Goal: Task Accomplishment & Management: Use online tool/utility

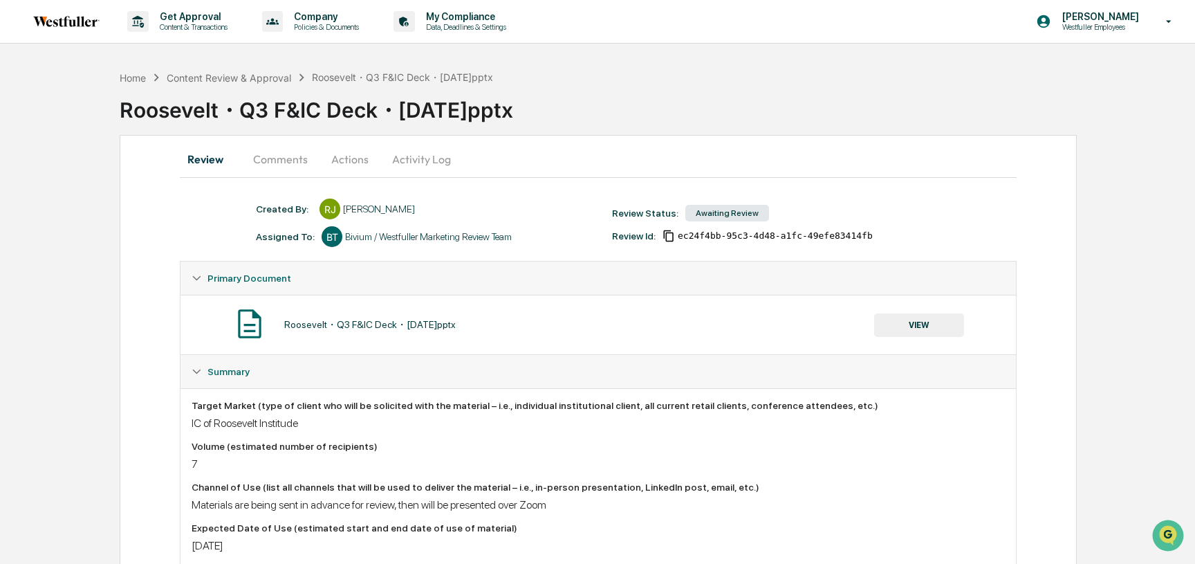
click at [893, 323] on button "VIEW" at bounding box center [919, 325] width 90 height 24
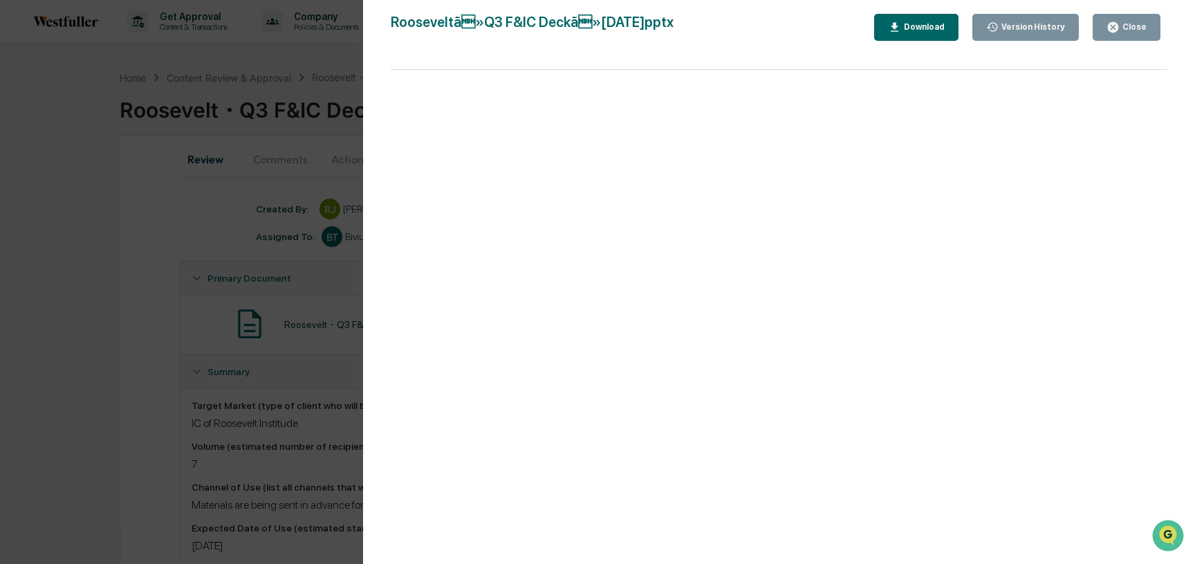
click at [898, 22] on icon "button" at bounding box center [894, 27] width 13 height 13
click at [1108, 25] on icon "button" at bounding box center [1112, 27] width 13 height 13
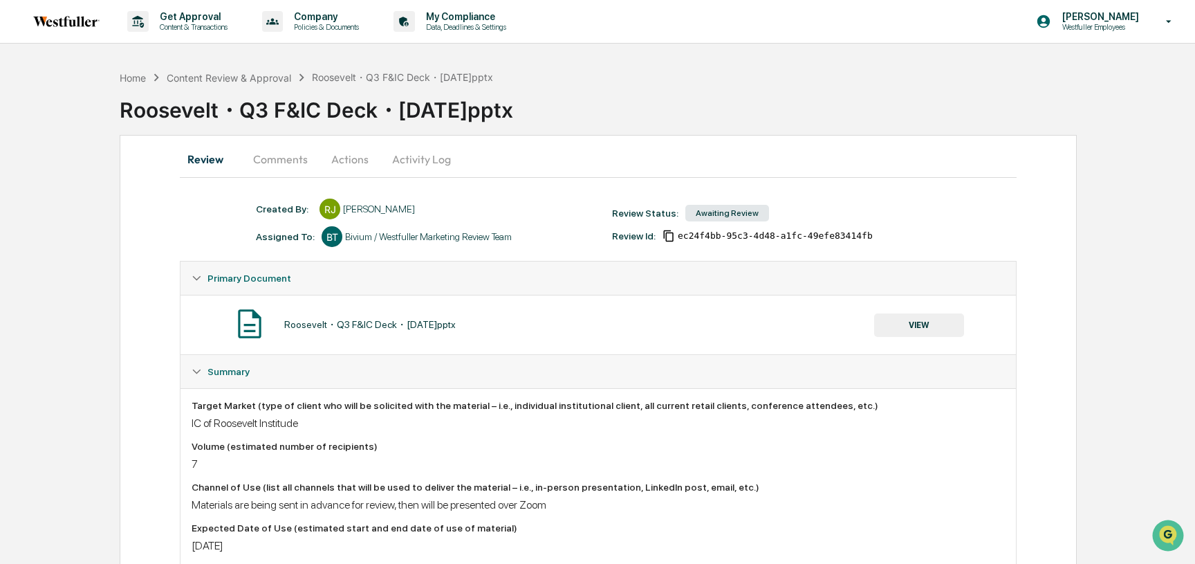
click at [382, 224] on div "Created By: ‎ ‎ RJ Rahima Jamal Assigned To: BT Bivium / Westfuller Marketing R…" at bounding box center [427, 222] width 356 height 48
click at [284, 170] on button "Comments" at bounding box center [280, 158] width 77 height 33
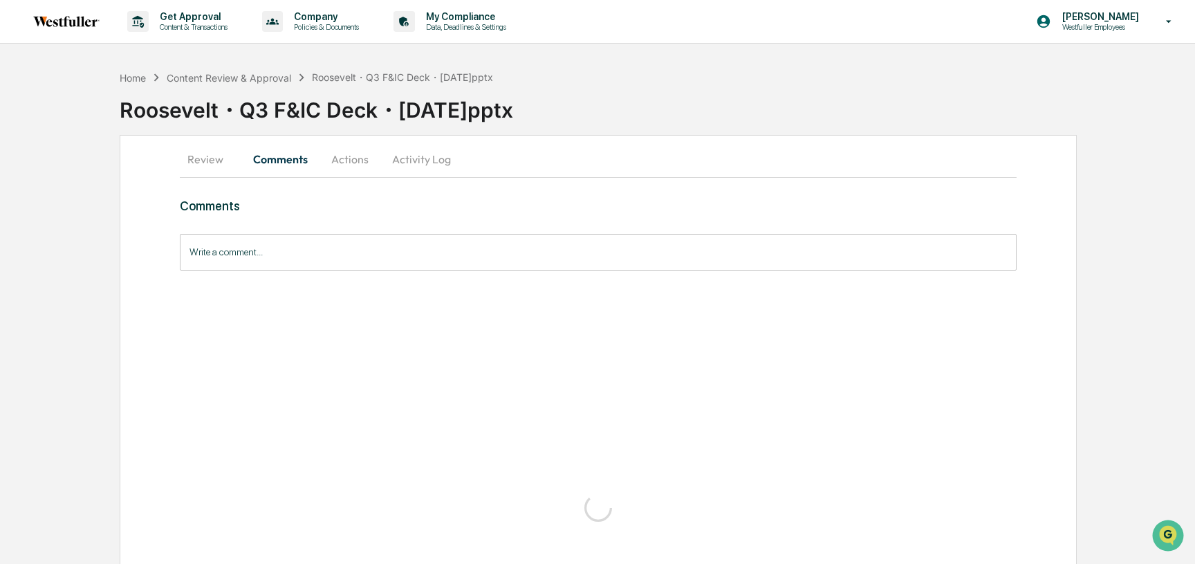
click at [345, 160] on button "Actions" at bounding box center [350, 158] width 62 height 33
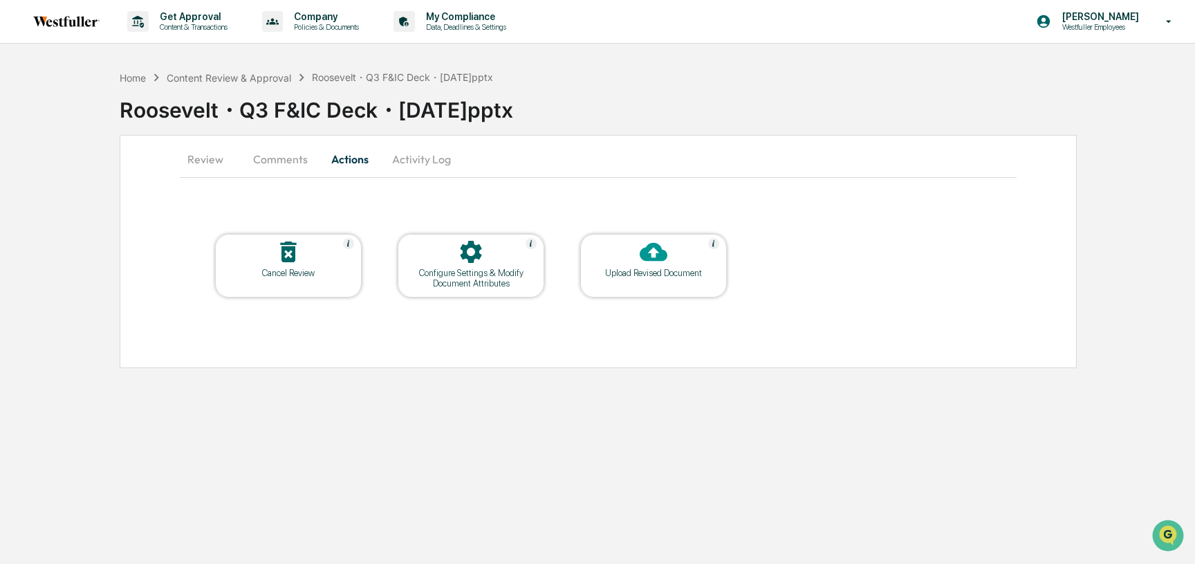
click at [635, 271] on div "Upload Revised Document" at bounding box center [653, 273] width 124 height 10
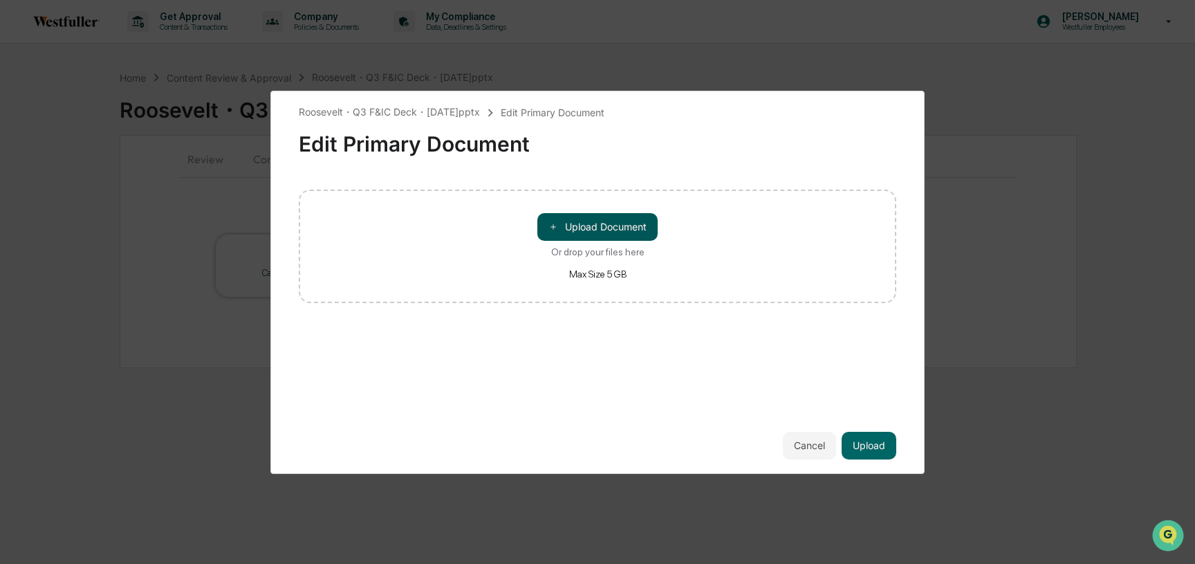
click at [588, 231] on button "＋ Upload Document" at bounding box center [597, 227] width 120 height 28
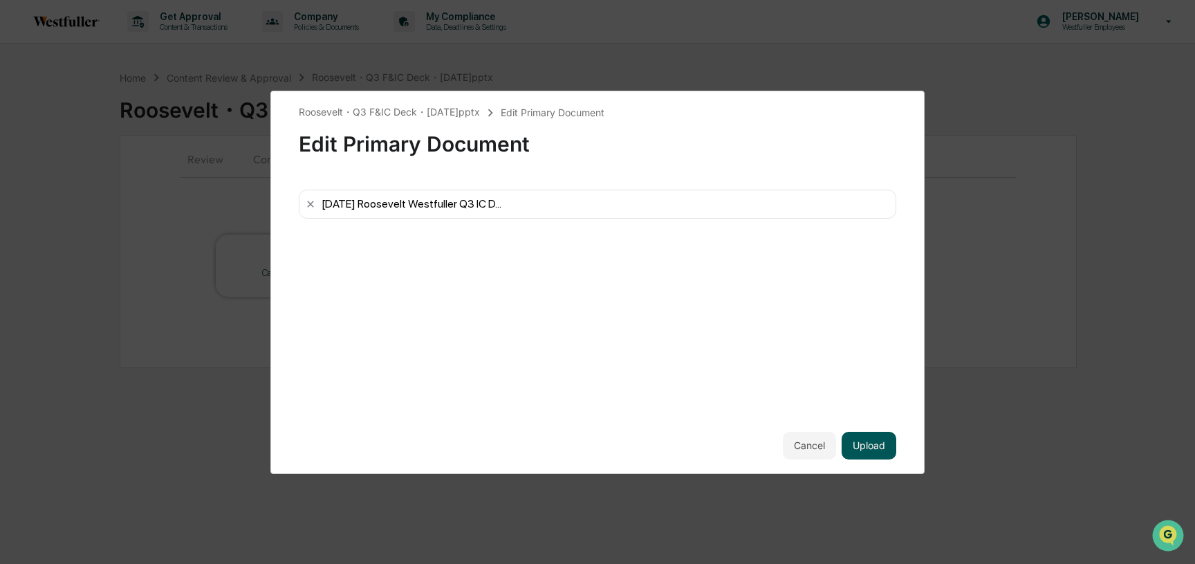
click at [868, 444] on button "Upload" at bounding box center [868, 445] width 55 height 28
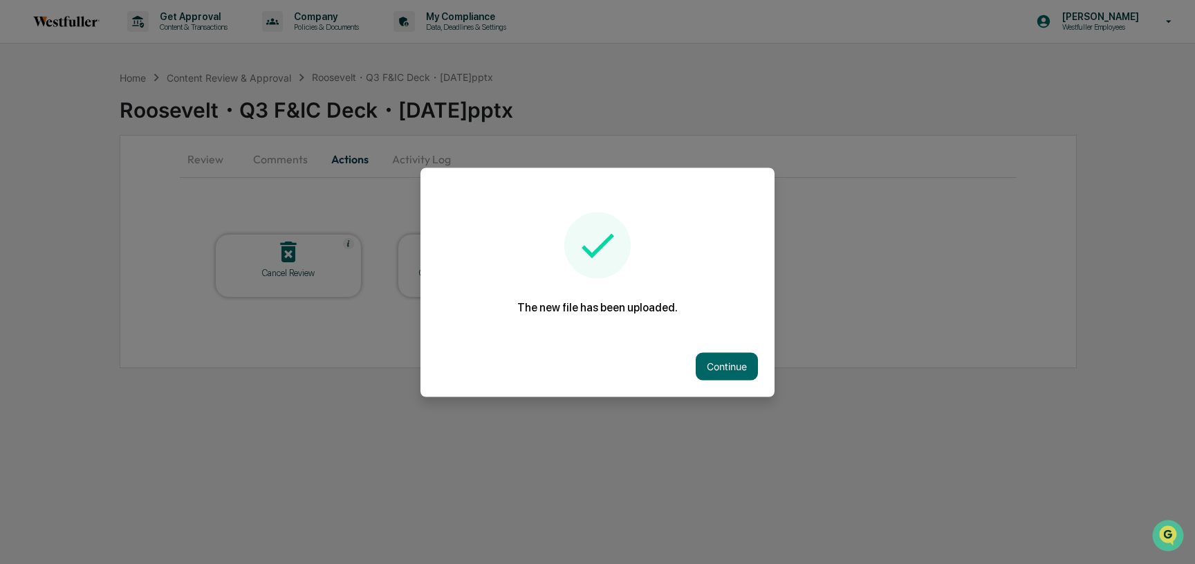
click at [641, 446] on div at bounding box center [597, 282] width 1195 height 564
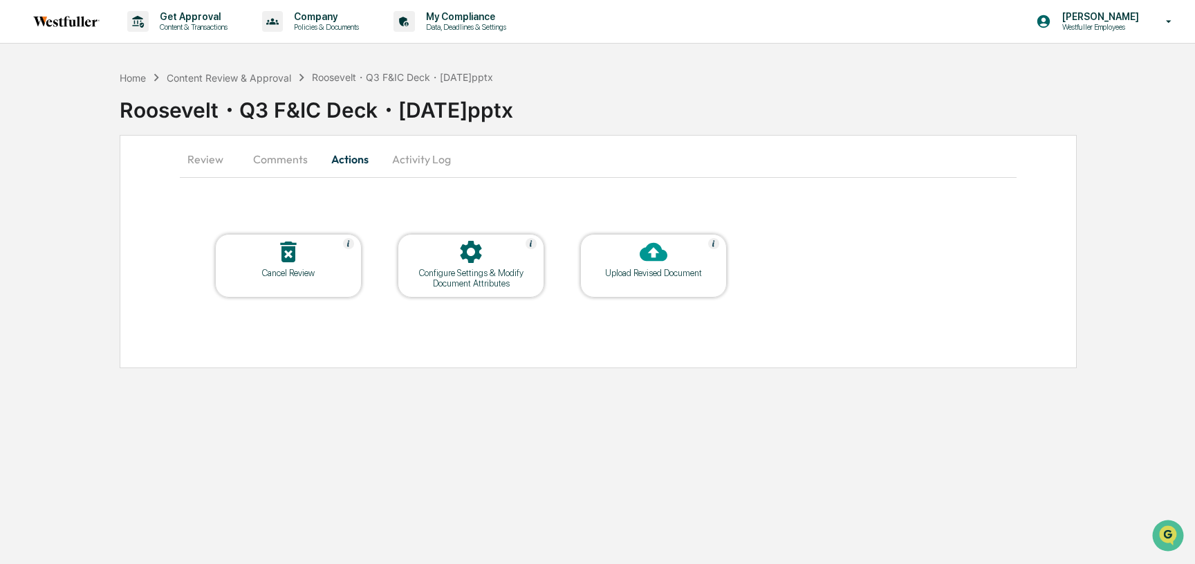
click at [607, 367] on div "Review Comments Actions Activity Log Cancel Review Configure Settings & Modify …" at bounding box center [598, 251] width 957 height 233
click at [283, 155] on button "Comments" at bounding box center [280, 158] width 77 height 33
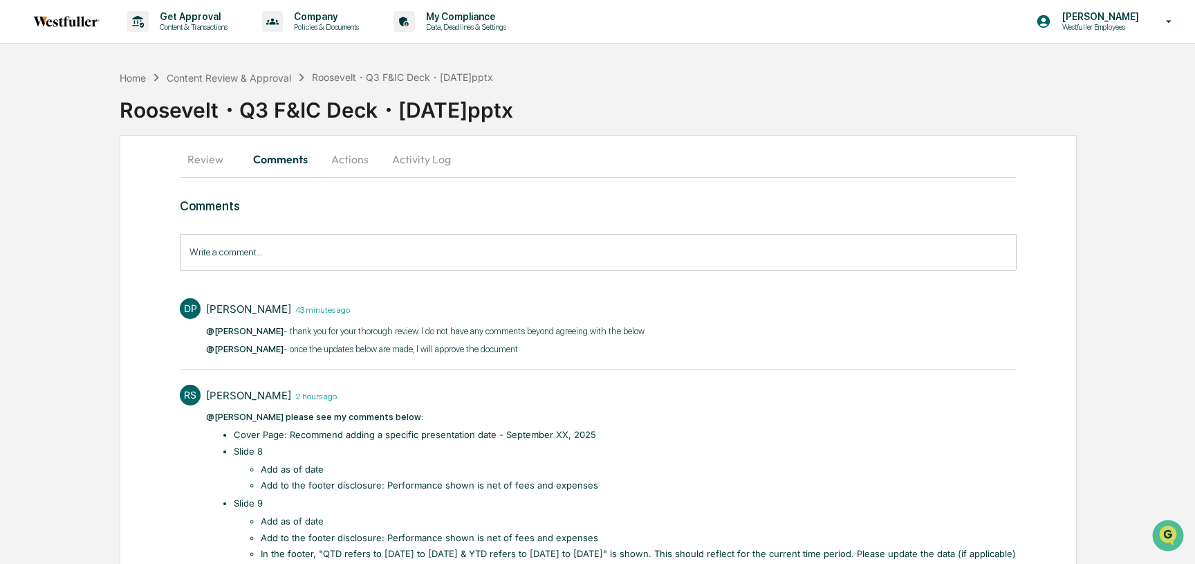
click at [428, 157] on button "Activity Log" at bounding box center [421, 158] width 81 height 33
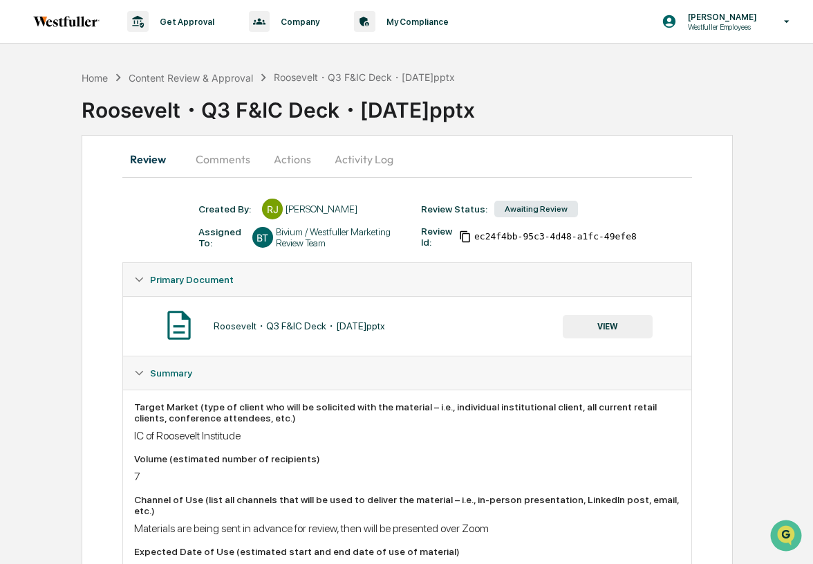
click at [224, 151] on button "Comments" at bounding box center [223, 158] width 77 height 33
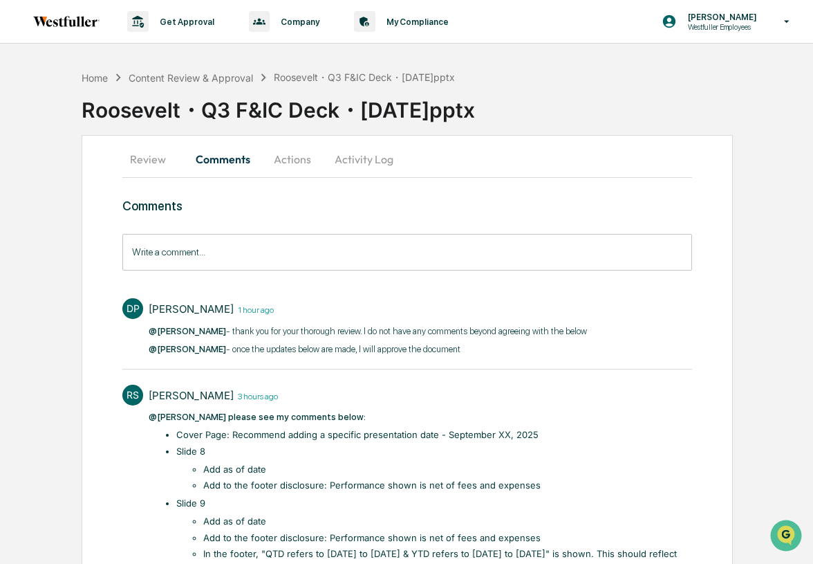
click at [302, 155] on button "Actions" at bounding box center [292, 158] width 62 height 33
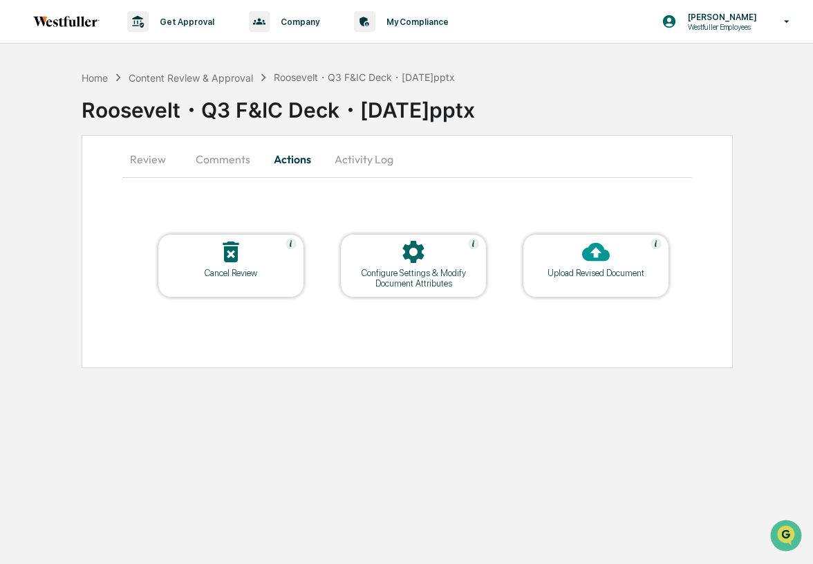
click at [351, 160] on button "Activity Log" at bounding box center [364, 158] width 81 height 33
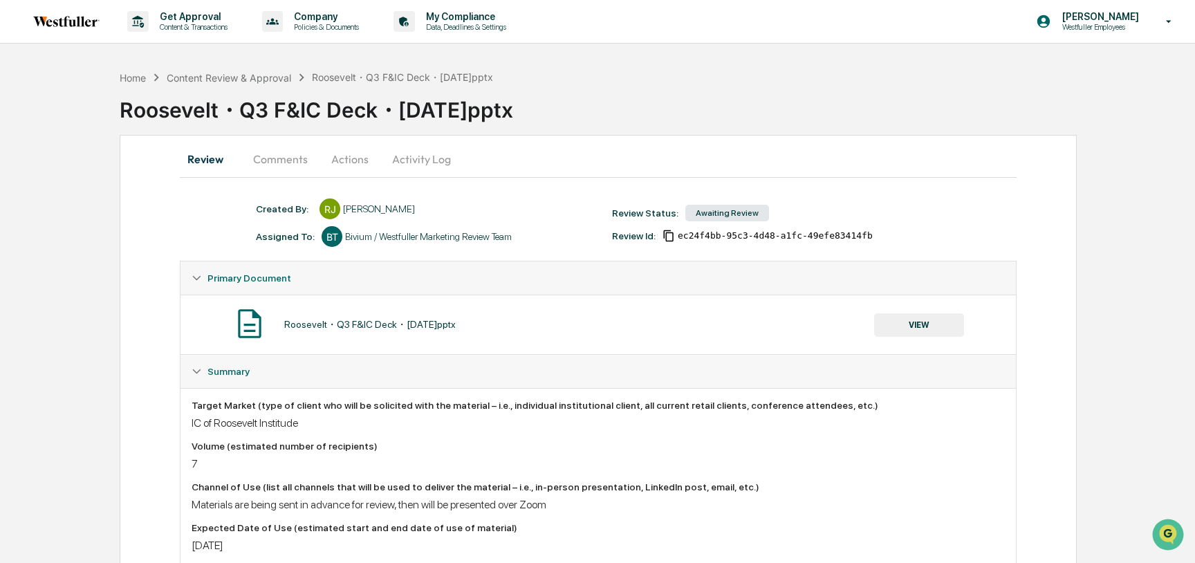
click at [962, 198] on div "Created By: ‎ ‎ RJ Rahima Jamal Assigned To: BT Bivium / Westfuller Marketing R…" at bounding box center [598, 564] width 837 height 732
